Goal: Task Accomplishment & Management: Complete application form

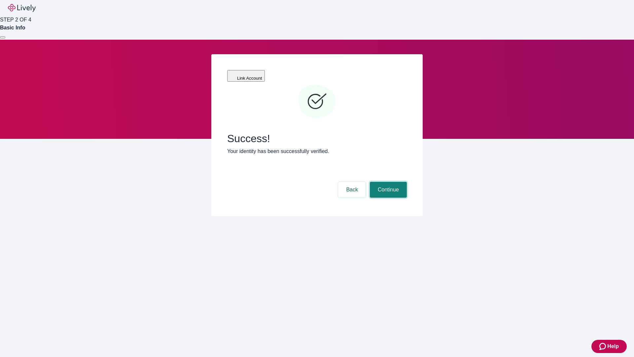
click at [388, 182] on button "Continue" at bounding box center [388, 190] width 37 height 16
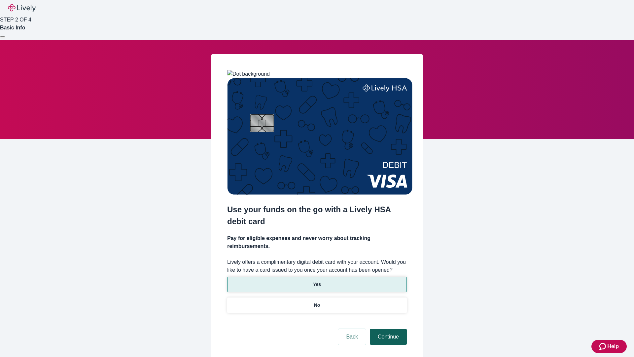
click at [317, 302] on p "No" at bounding box center [317, 305] width 6 height 7
click at [388, 329] on button "Continue" at bounding box center [388, 337] width 37 height 16
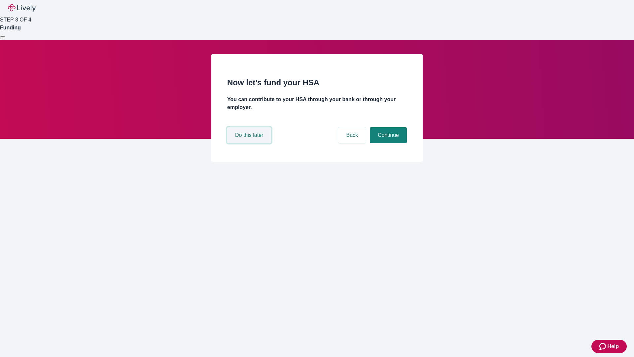
click at [250, 143] on button "Do this later" at bounding box center [249, 135] width 44 height 16
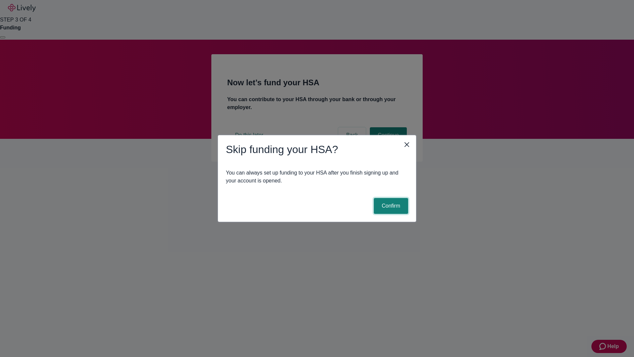
click at [390, 206] on button "Confirm" at bounding box center [391, 206] width 34 height 16
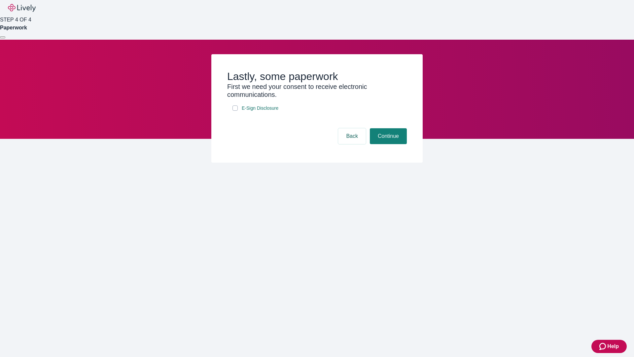
click at [235, 111] on input "E-Sign Disclosure" at bounding box center [235, 107] width 5 height 5
checkbox input "true"
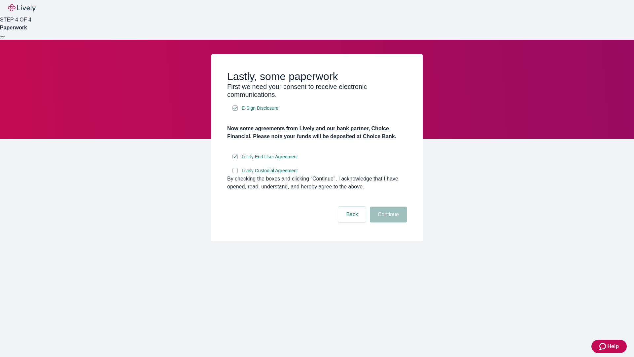
click at [235, 173] on input "Lively Custodial Agreement" at bounding box center [235, 170] width 5 height 5
checkbox input "true"
click at [388, 222] on button "Continue" at bounding box center [388, 214] width 37 height 16
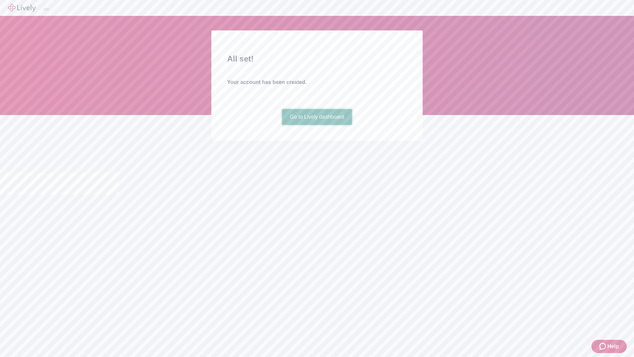
click at [317, 125] on link "Go to Lively dashboard" at bounding box center [317, 117] width 70 height 16
